Goal: Task Accomplishment & Management: Manage account settings

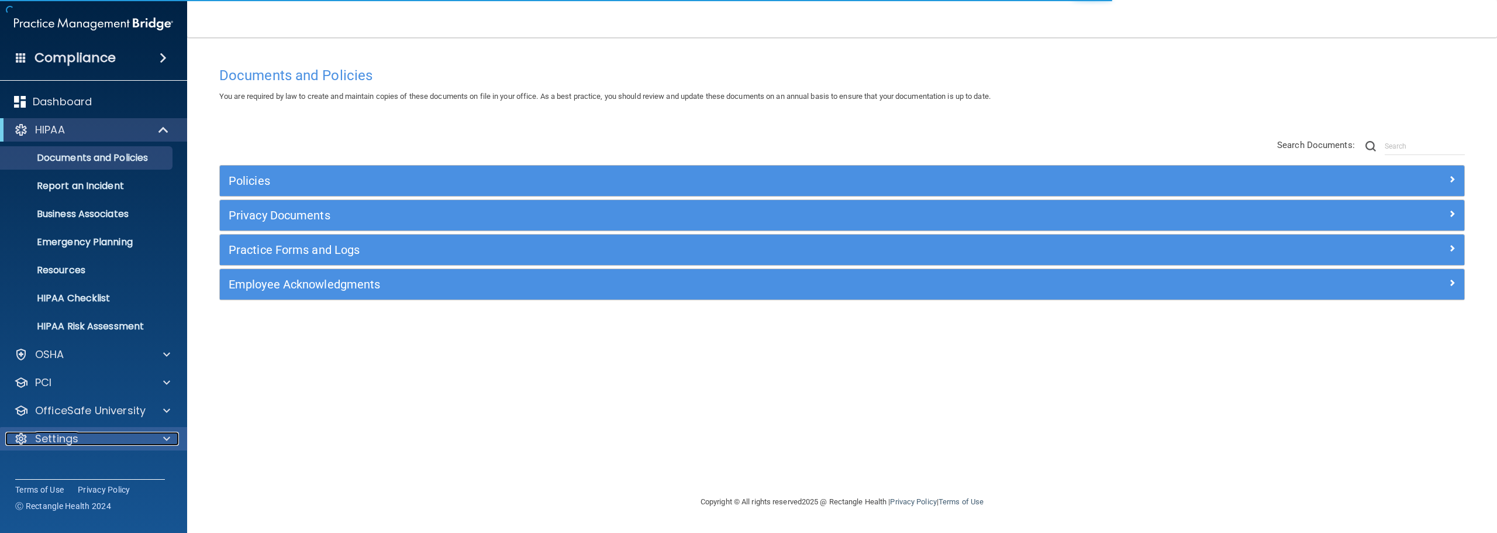
click at [43, 442] on p "Settings" at bounding box center [56, 439] width 43 height 14
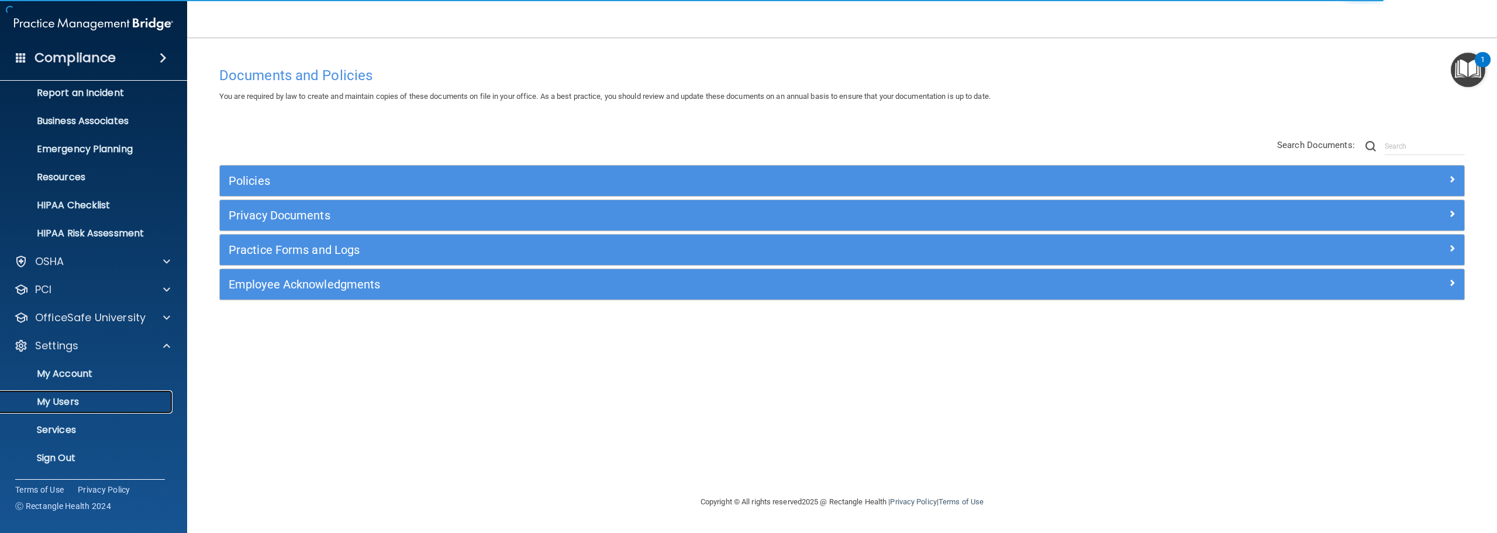
click at [91, 400] on p "My Users" at bounding box center [88, 402] width 160 height 12
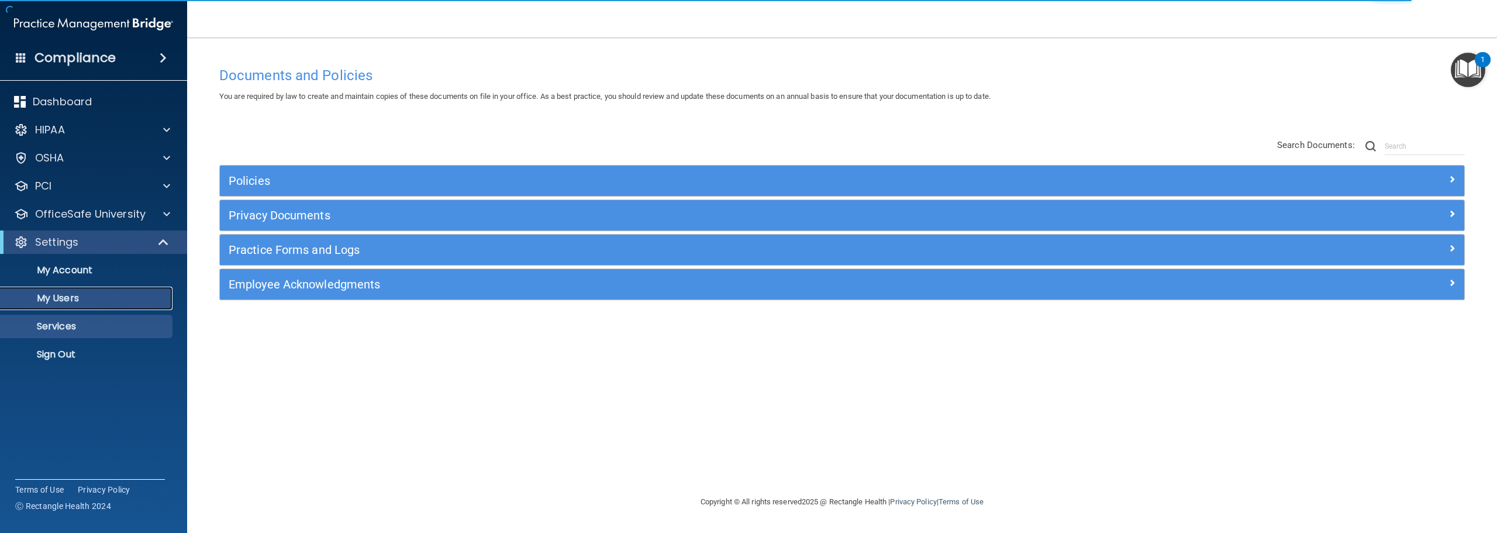
select select "20"
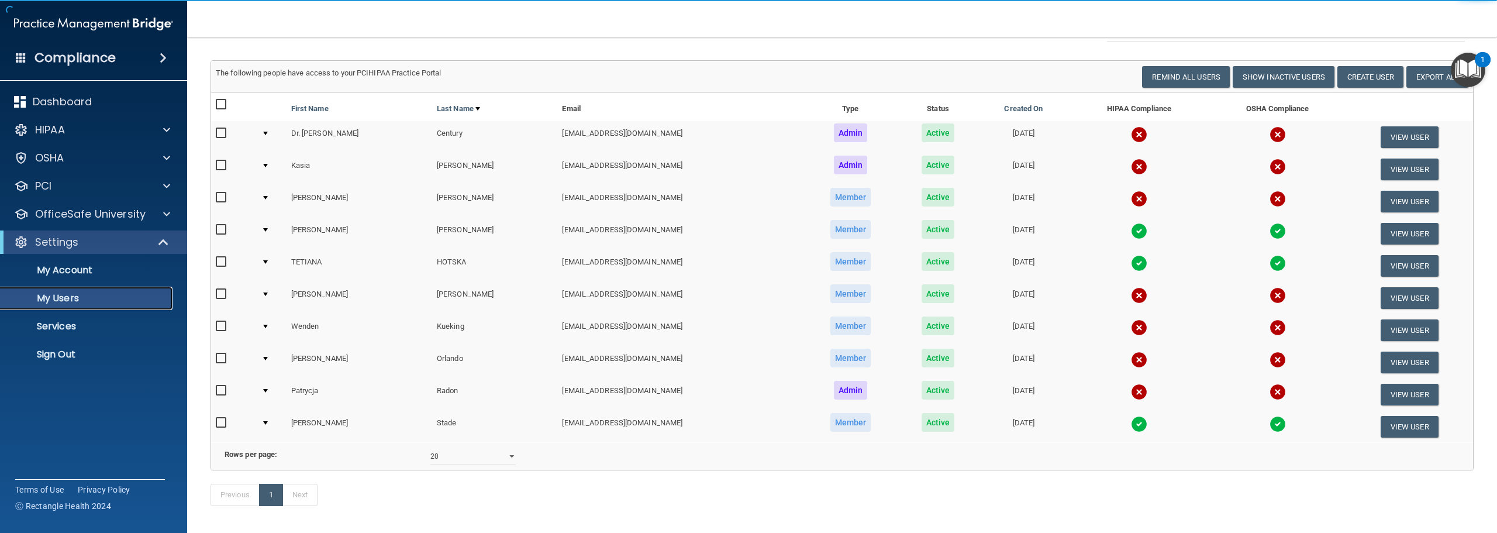
scroll to position [113, 0]
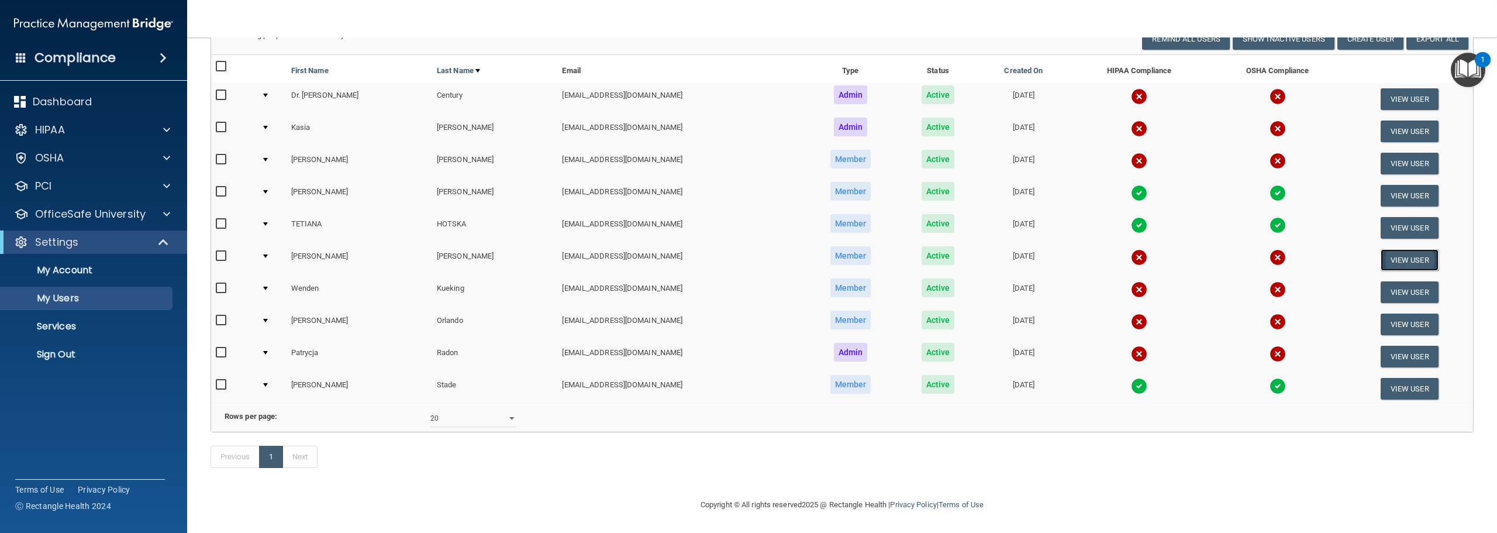
click at [1389, 249] on button "View User" at bounding box center [1410, 260] width 58 height 22
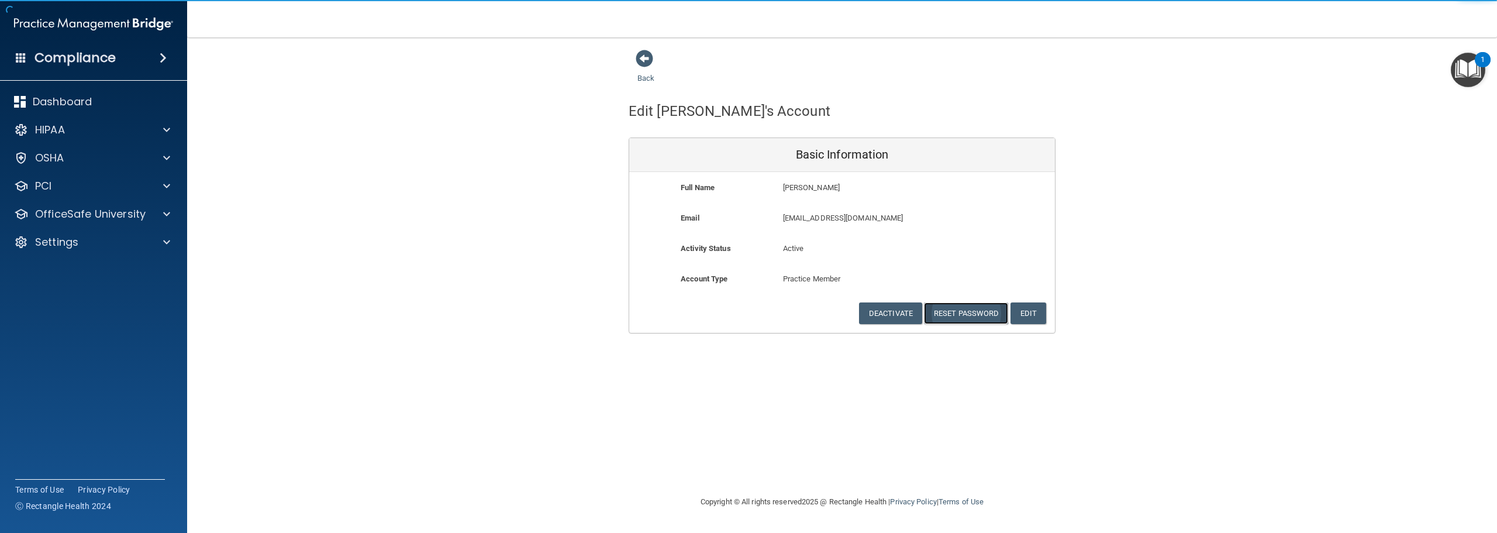
click at [973, 312] on button "Reset Password" at bounding box center [966, 313] width 84 height 22
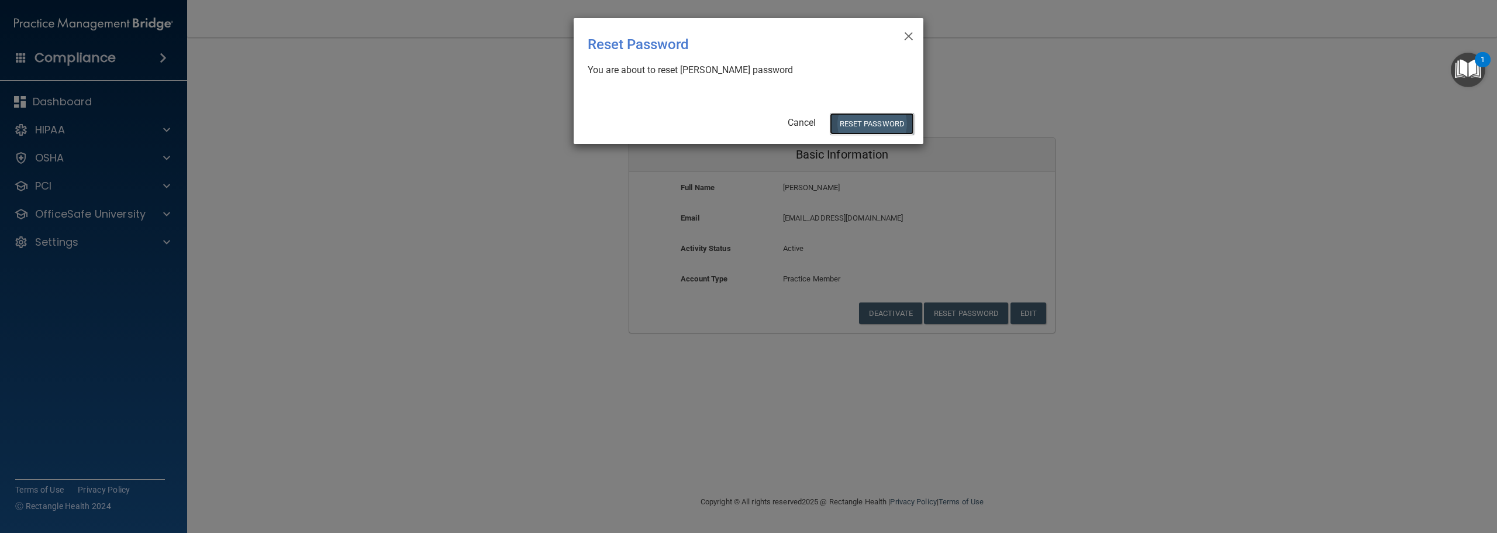
click at [876, 121] on button "Reset Password" at bounding box center [872, 124] width 84 height 22
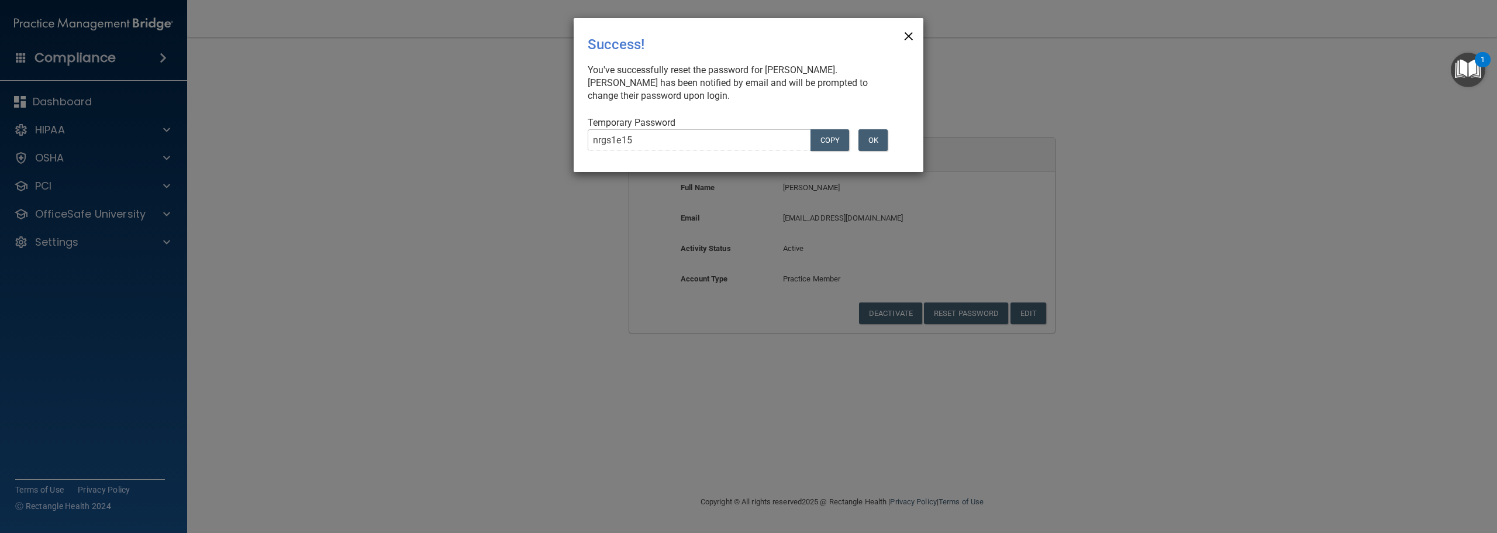
click at [909, 26] on span "×" at bounding box center [909, 34] width 11 height 23
